Goal: Check status: Check status

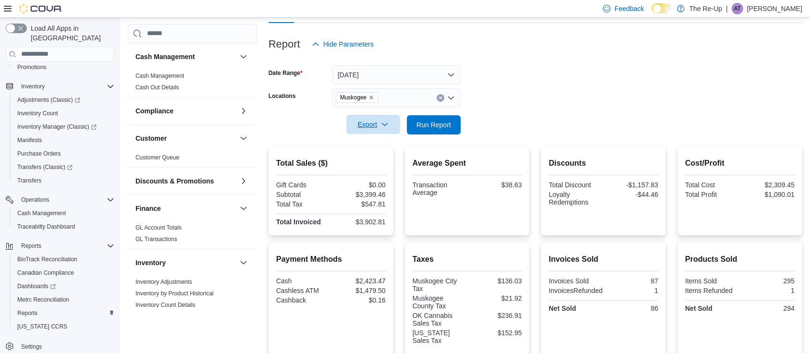
scroll to position [49, 0]
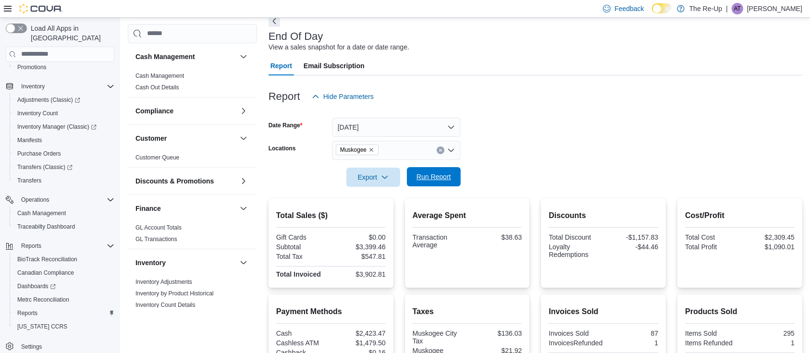
click at [418, 169] on span "Run Report" at bounding box center [434, 176] width 42 height 19
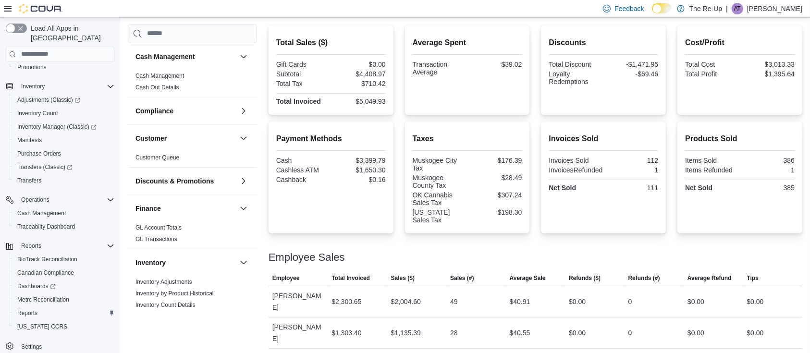
scroll to position [144, 0]
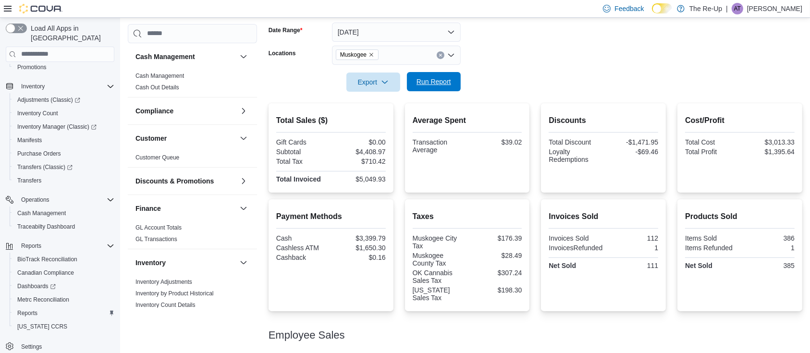
click at [432, 82] on span "Run Report" at bounding box center [433, 82] width 35 height 10
click at [440, 55] on icon "Clear input" at bounding box center [441, 55] width 4 height 4
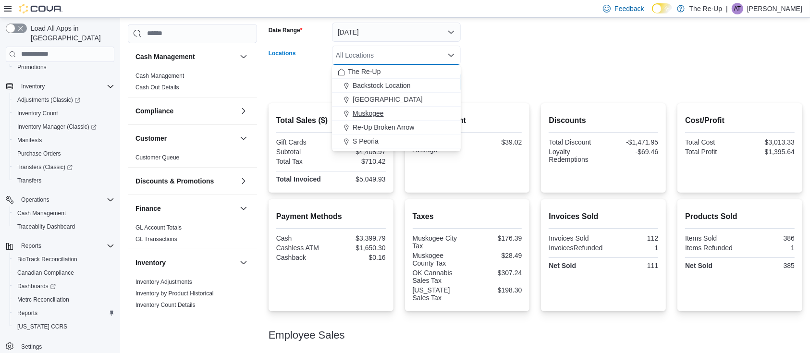
click at [392, 113] on div "Muskogee" at bounding box center [396, 114] width 117 height 10
drag, startPoint x: 598, startPoint y: 67, endPoint x: 527, endPoint y: 54, distance: 71.3
click at [592, 65] on div at bounding box center [536, 69] width 534 height 8
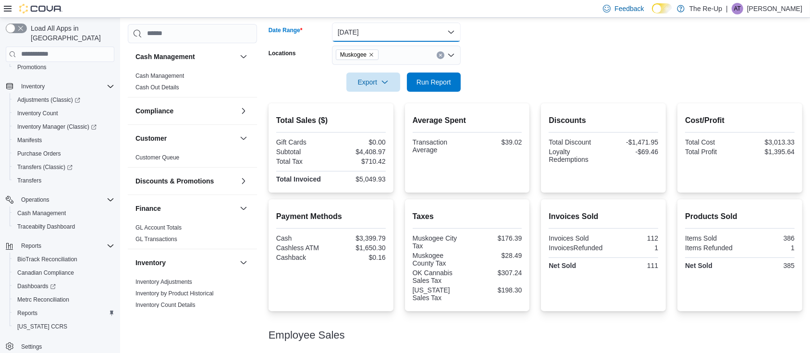
click at [450, 30] on button "[DATE]" at bounding box center [396, 32] width 129 height 19
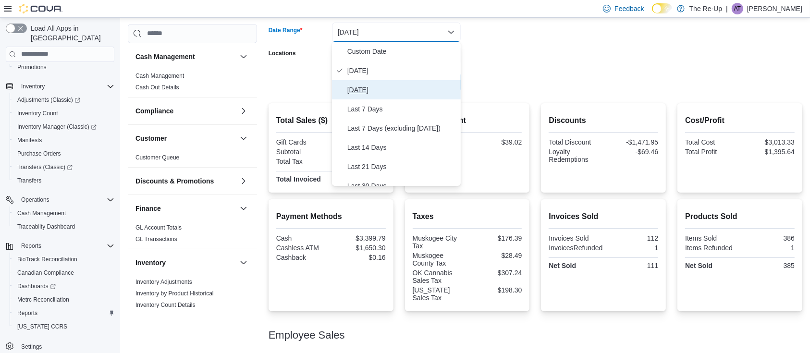
click at [361, 90] on span "[DATE]" at bounding box center [402, 90] width 110 height 12
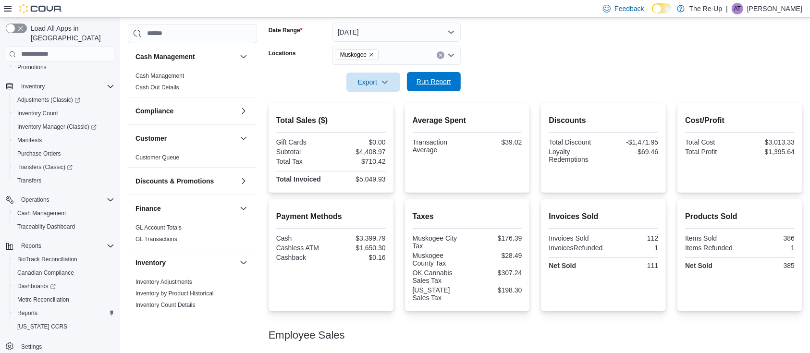
click at [422, 80] on span "Run Report" at bounding box center [433, 82] width 35 height 10
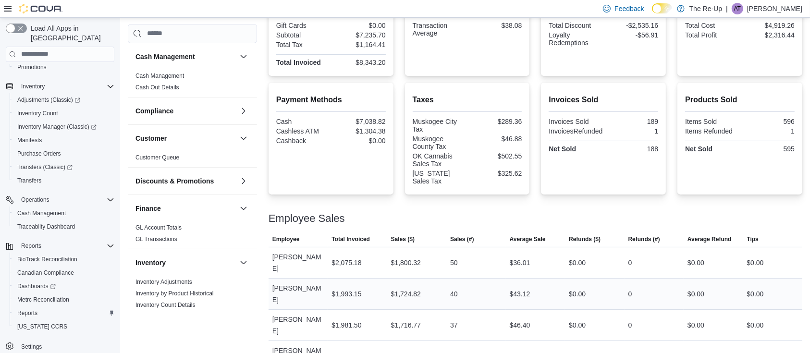
scroll to position [4, 0]
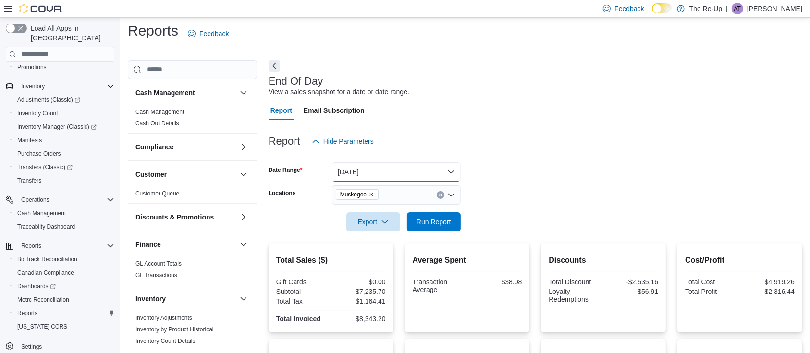
click at [443, 171] on button "[DATE]" at bounding box center [396, 171] width 129 height 19
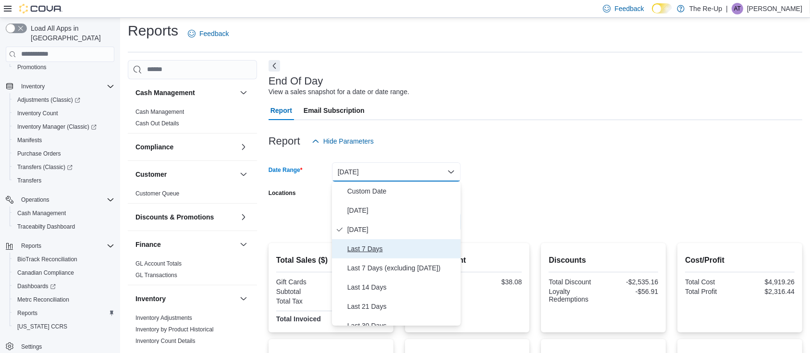
click at [365, 247] on span "Last 7 Days" at bounding box center [402, 249] width 110 height 12
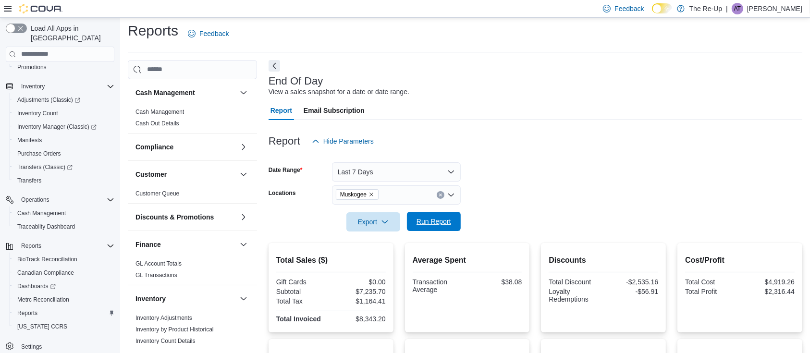
click at [430, 212] on span "Run Report" at bounding box center [434, 221] width 42 height 19
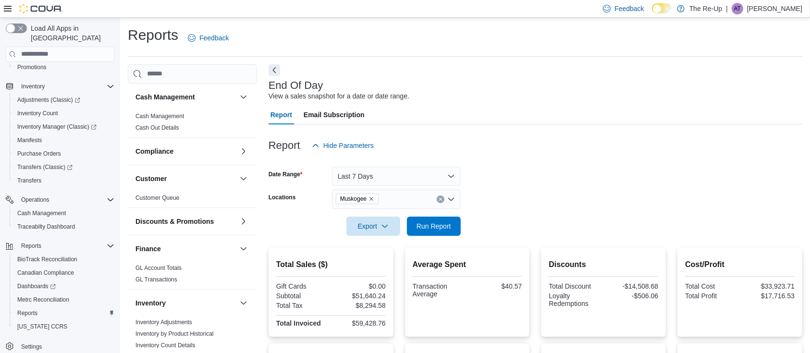
click at [440, 198] on icon "Clear input" at bounding box center [441, 199] width 4 height 4
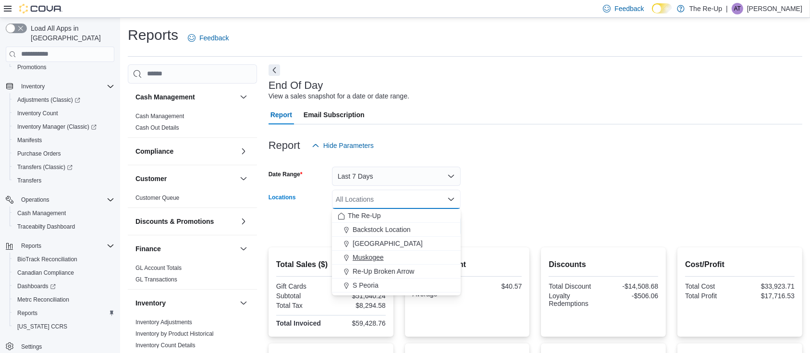
click at [375, 255] on span "Muskogee" at bounding box center [368, 258] width 31 height 10
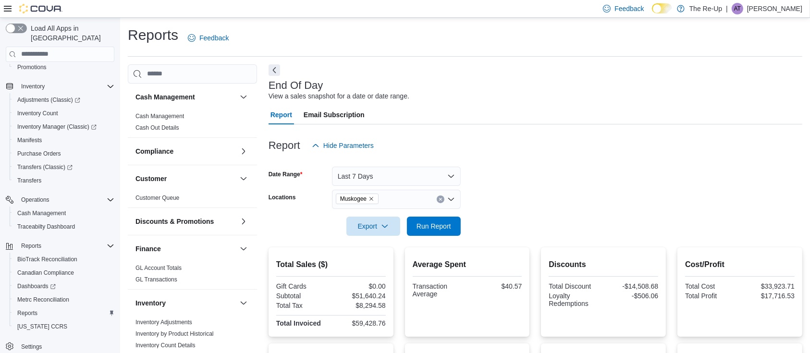
drag, startPoint x: 483, startPoint y: 184, endPoint x: 452, endPoint y: 211, distance: 41.2
click at [479, 190] on form "Date Range Last 7 Days Locations Muskogee Export Run Report" at bounding box center [536, 195] width 534 height 81
drag, startPoint x: 423, startPoint y: 162, endPoint x: 422, endPoint y: 169, distance: 6.4
click at [423, 164] on div at bounding box center [536, 161] width 534 height 12
click at [416, 178] on button "Last 7 Days" at bounding box center [396, 176] width 129 height 19
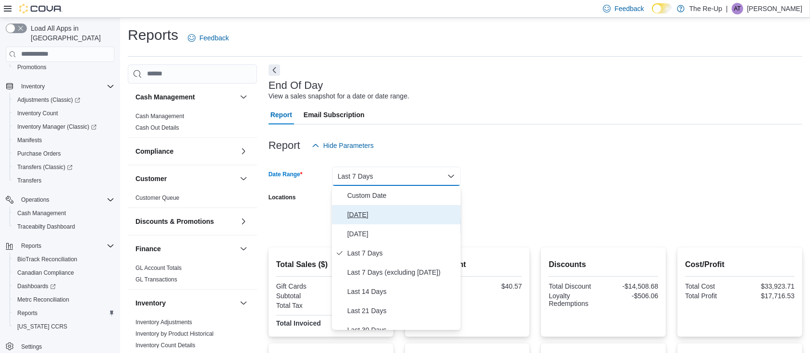
click at [373, 209] on span "[DATE]" at bounding box center [402, 215] width 110 height 12
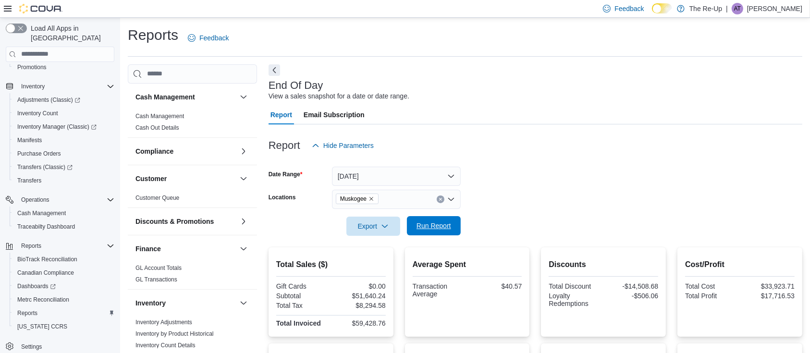
click at [453, 221] on button "Run Report" at bounding box center [434, 225] width 54 height 19
